Goal: Book appointment/travel/reservation

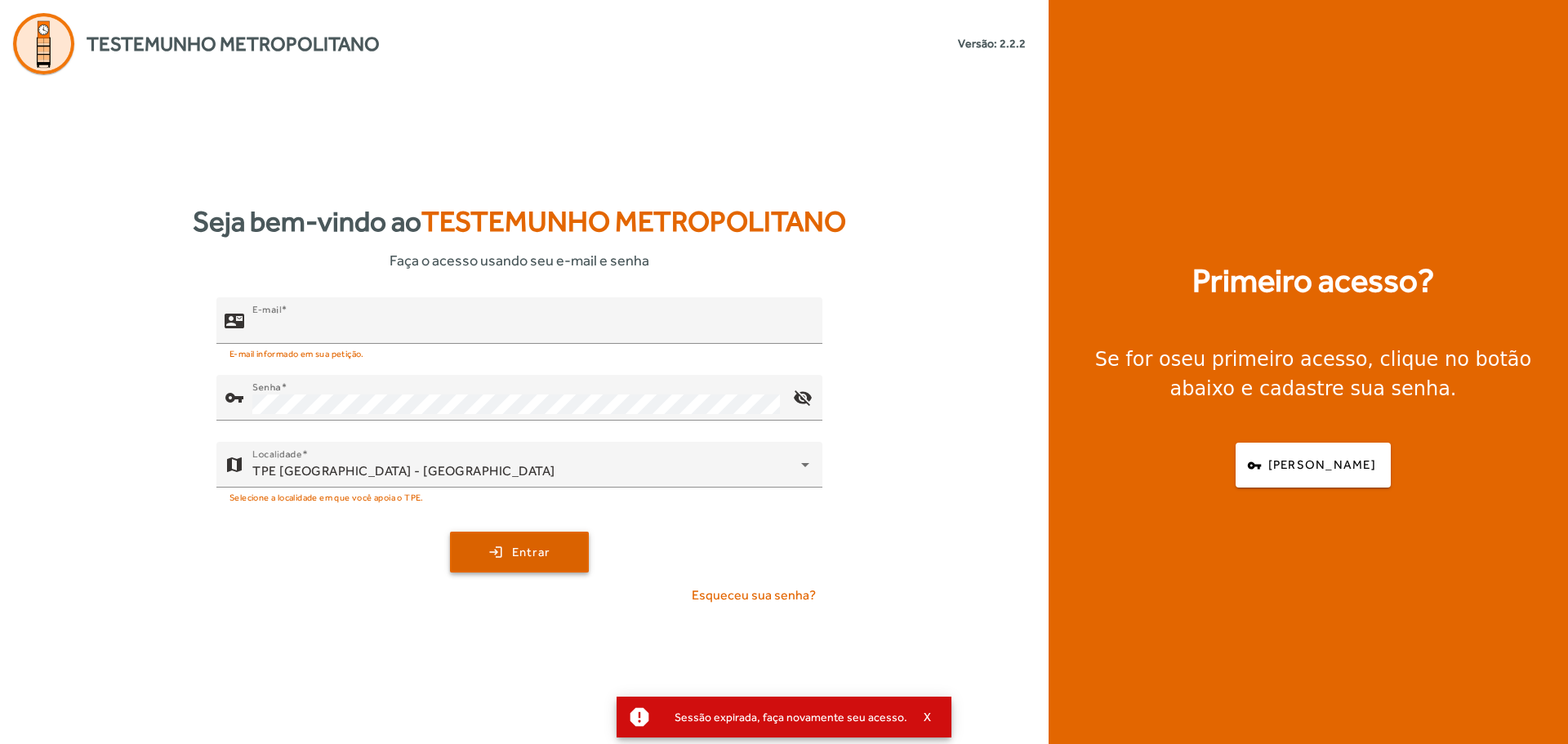
type input "**********"
click at [527, 543] on span "Entrar" at bounding box center [531, 552] width 39 height 19
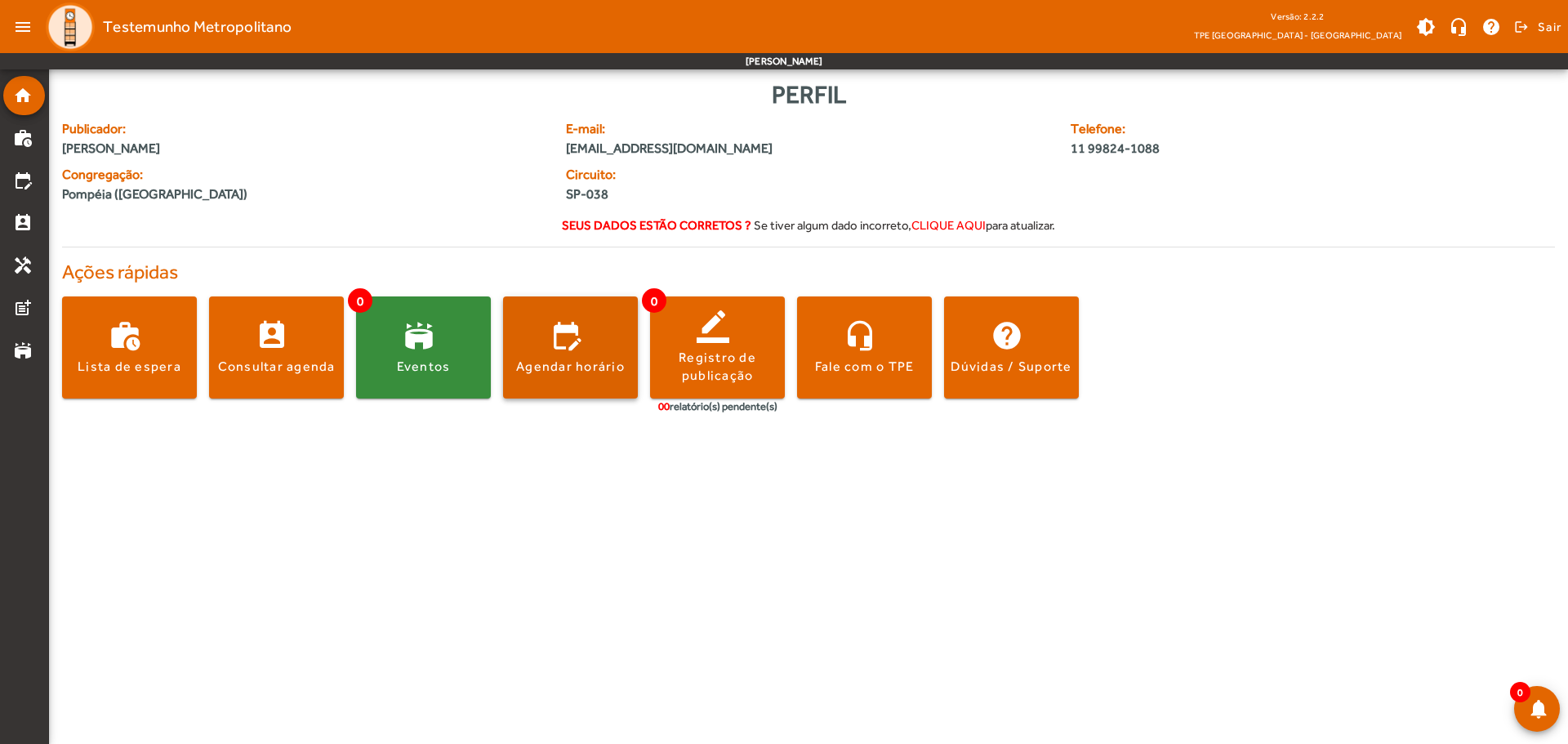
click at [561, 354] on span at bounding box center [570, 348] width 134 height 39
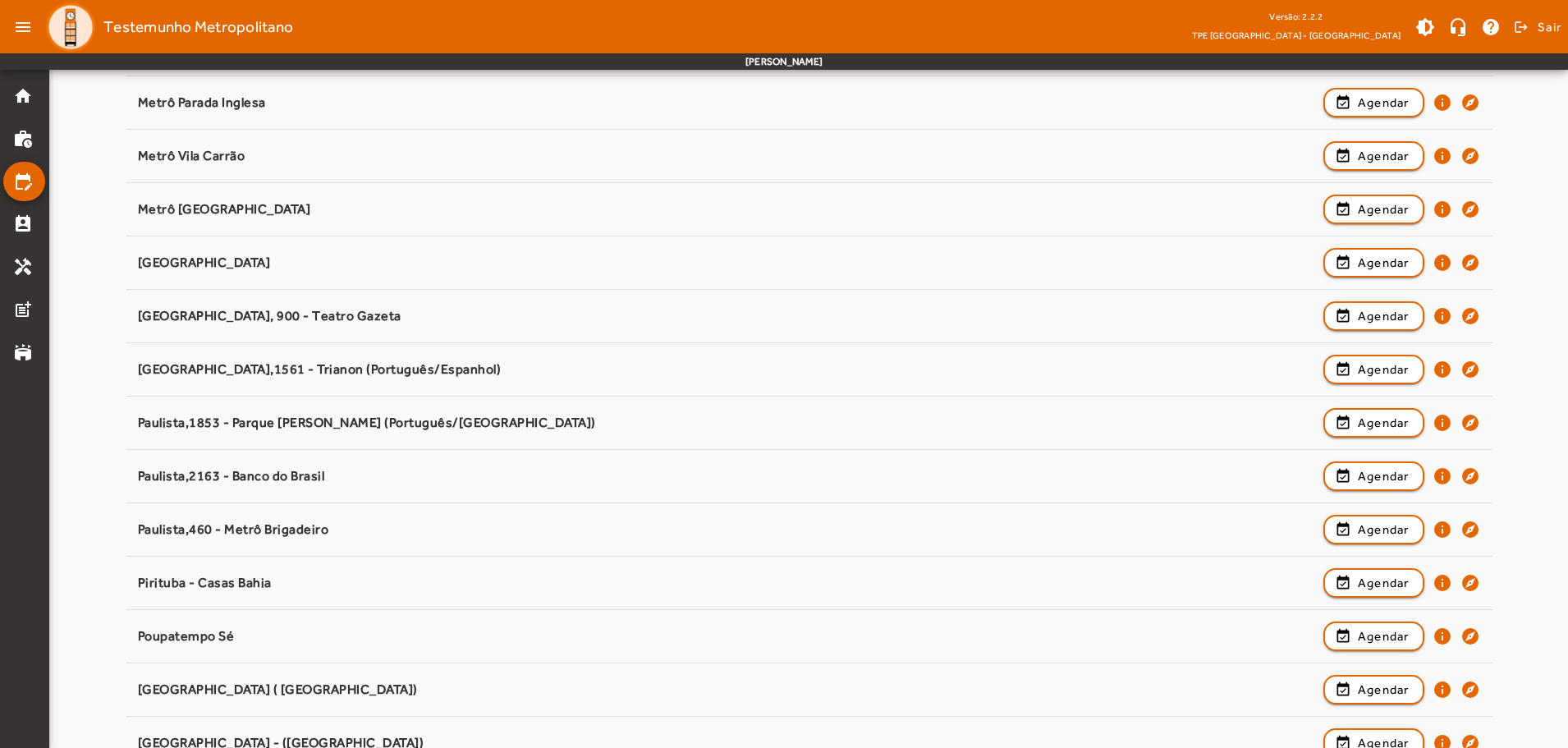
scroll to position [1321, 0]
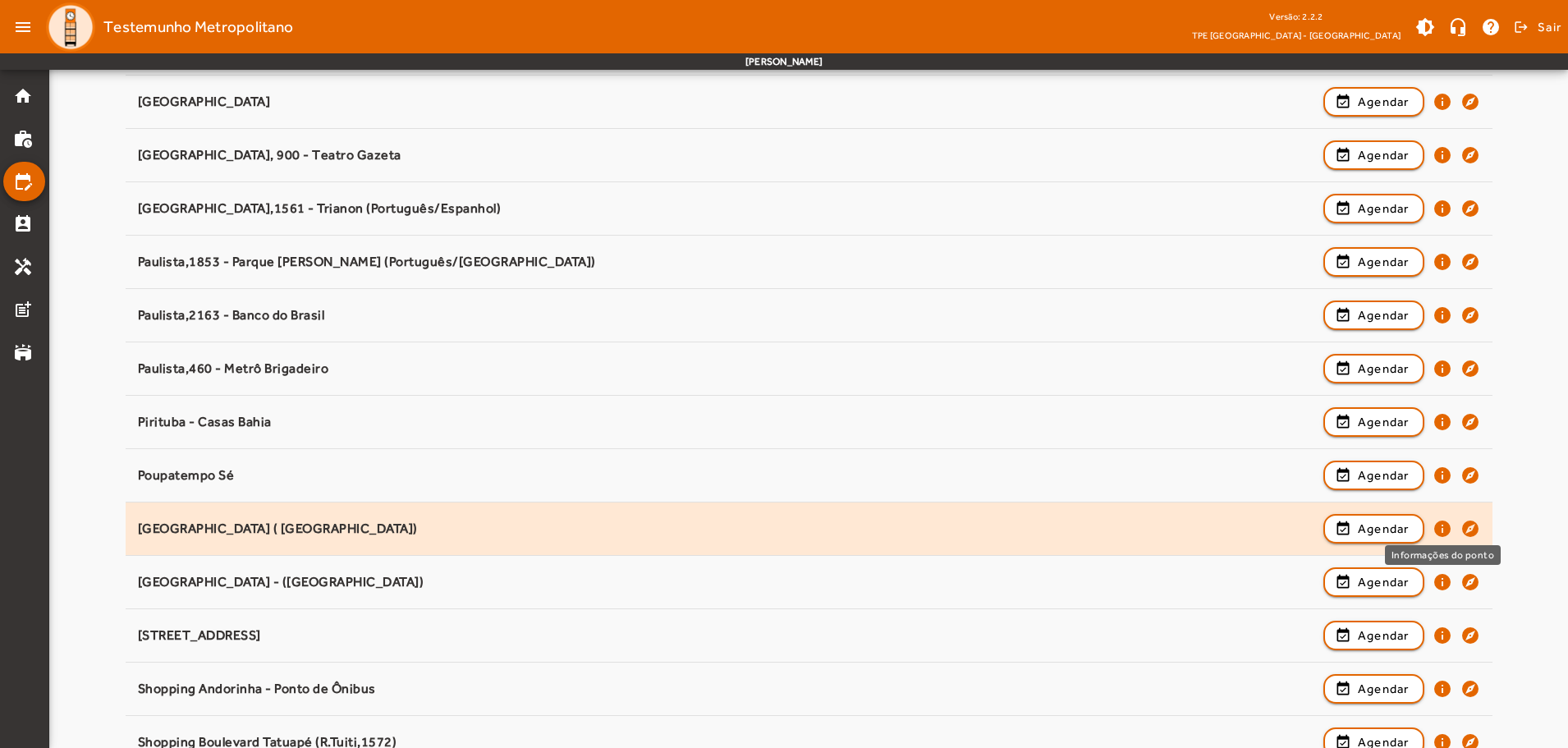
click at [1439, 531] on mat-icon "info" at bounding box center [1442, 529] width 20 height 20
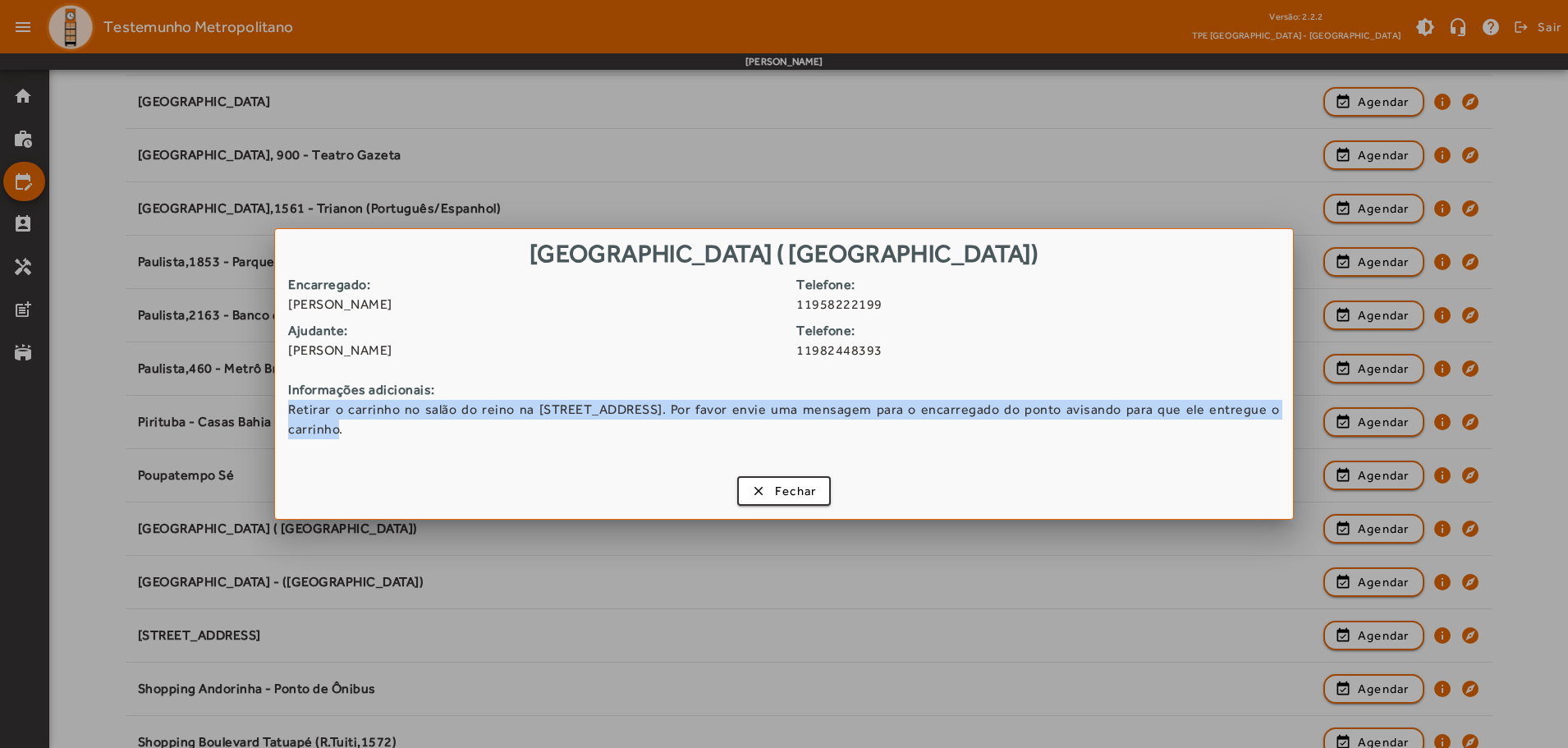
drag, startPoint x: 289, startPoint y: 420, endPoint x: 1260, endPoint y: 442, distance: 971.2
click at [1260, 442] on div "Encarregado: [PERSON_NAME] Choque Telefone: 11958222199 Ajudante: [PERSON_NAME]…" at bounding box center [784, 372] width 1018 height 194
copy span "Retirar o carrinho no salão do reino na [STREET_ADDRESS]. Por favor envie uma m…"
click at [772, 477] on span "button" at bounding box center [785, 491] width 91 height 40
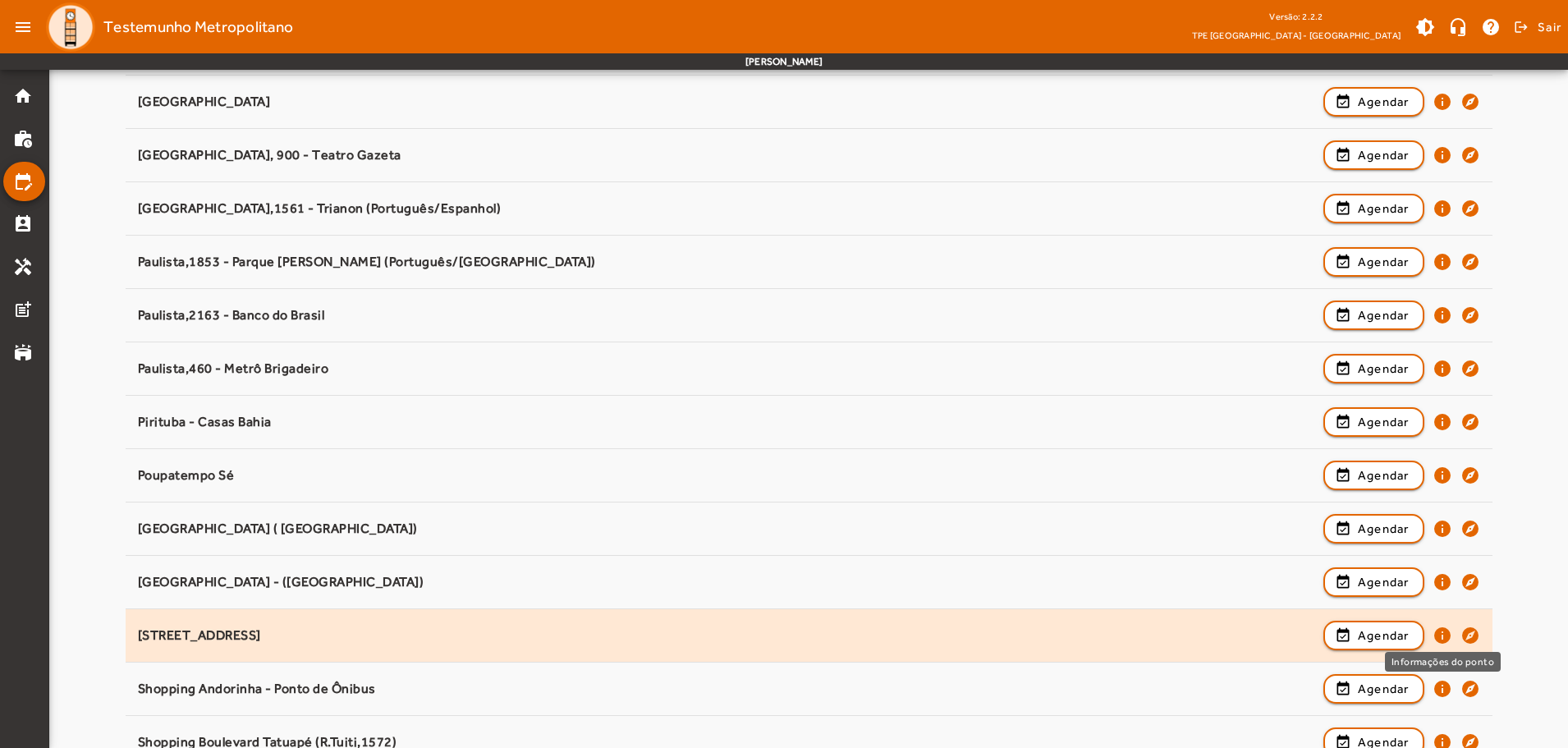
click at [1448, 636] on mat-icon "info" at bounding box center [1442, 635] width 20 height 20
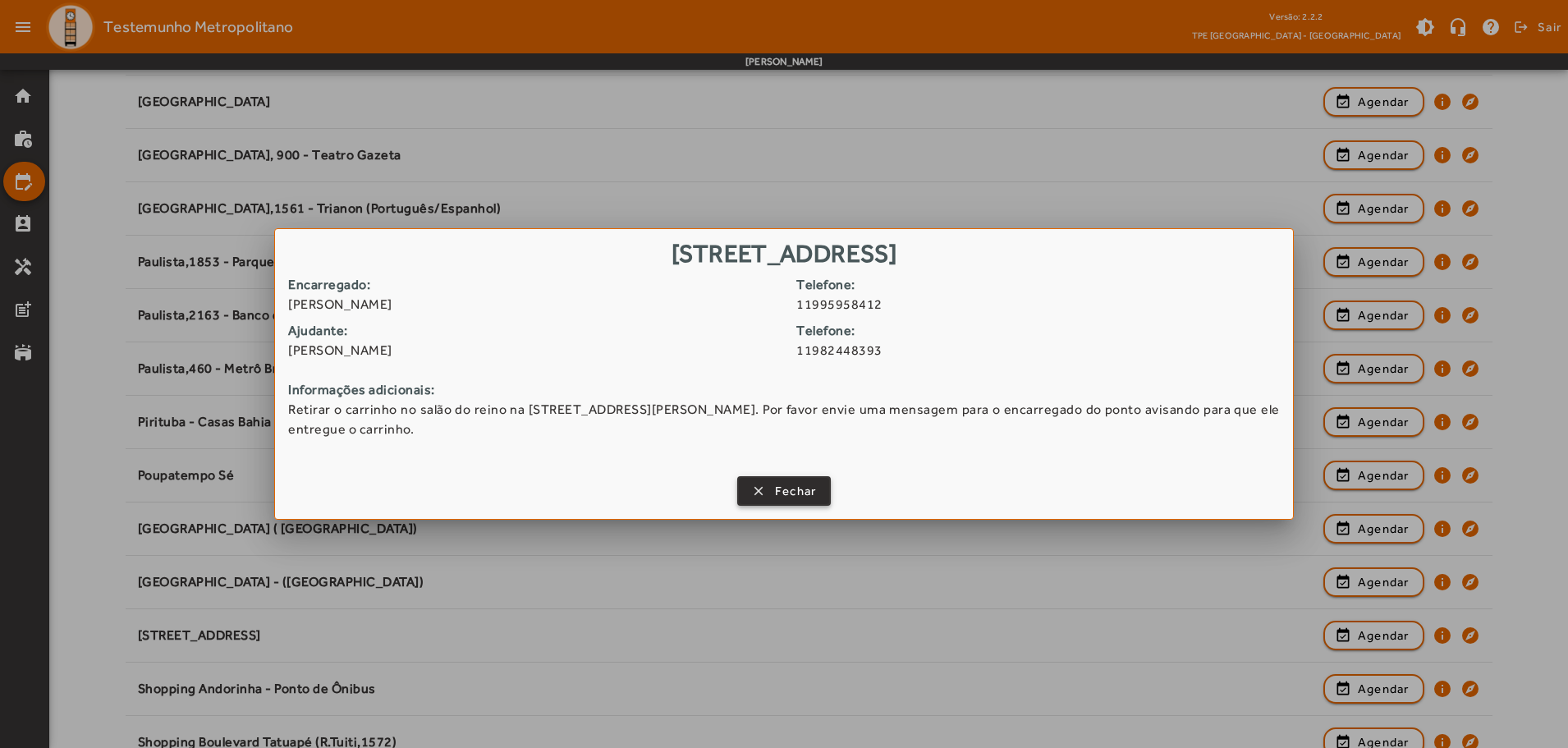
click at [772, 488] on span "button" at bounding box center [785, 491] width 91 height 40
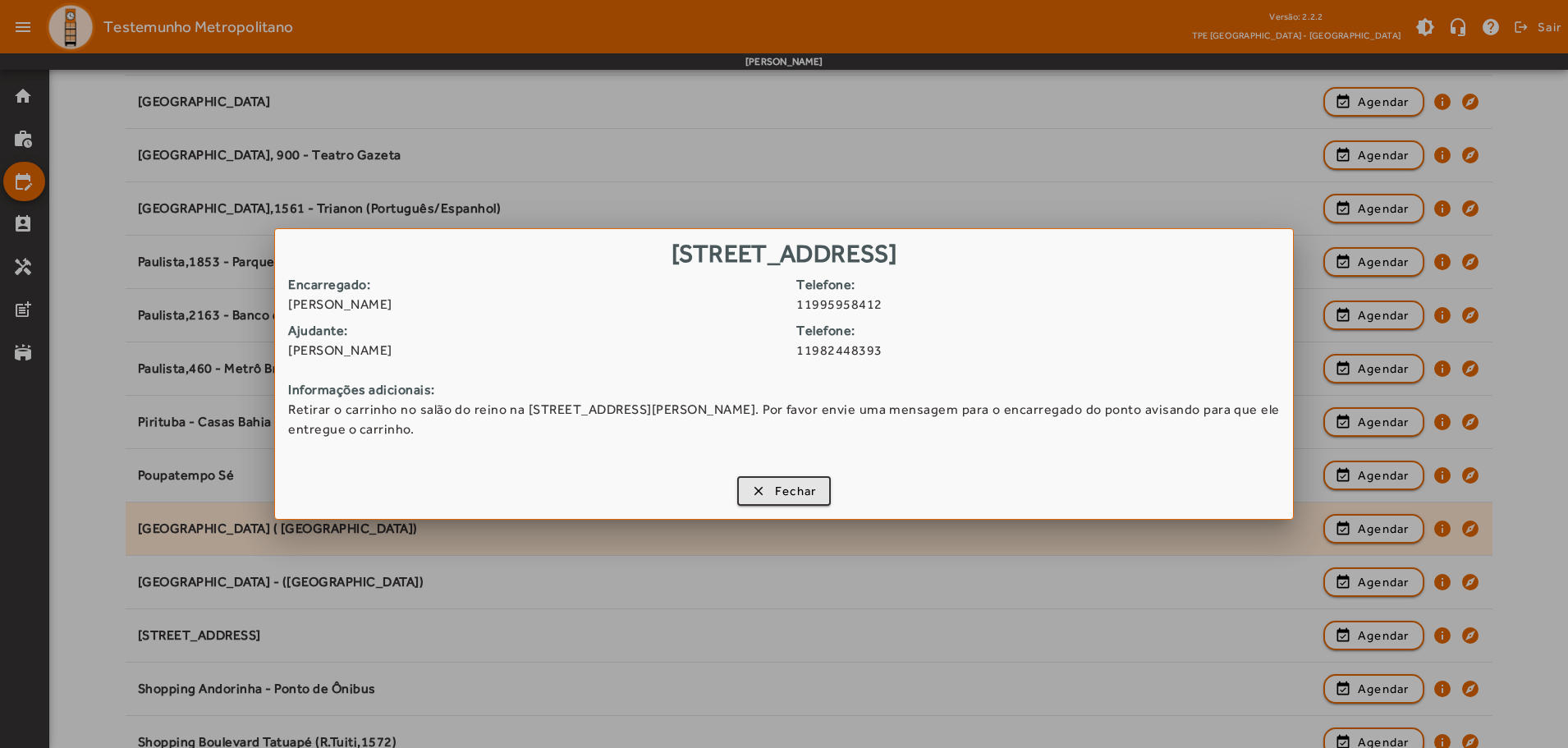
scroll to position [1321, 0]
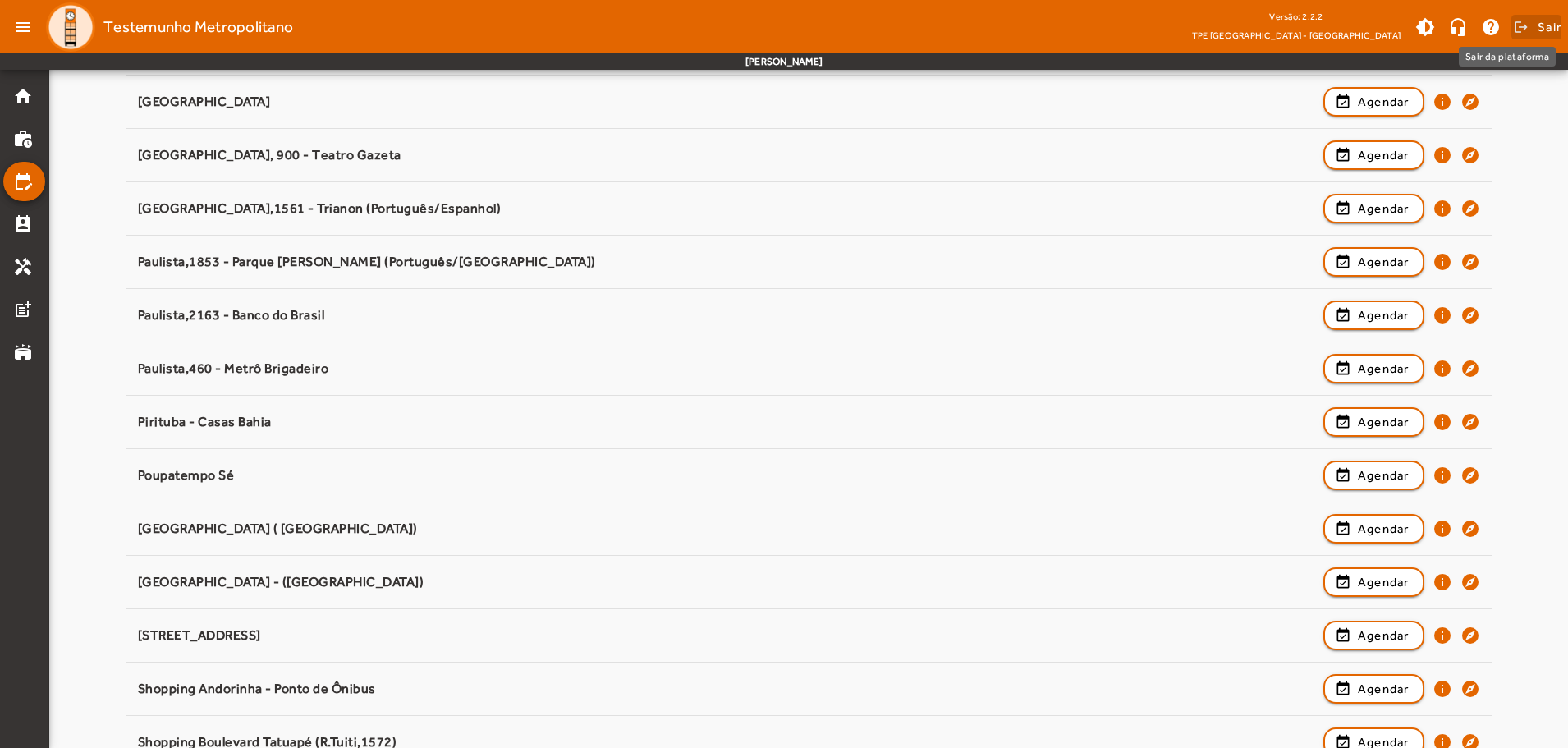
click at [1547, 26] on span "Sair" at bounding box center [1550, 27] width 24 height 27
